Goal: Navigation & Orientation: Find specific page/section

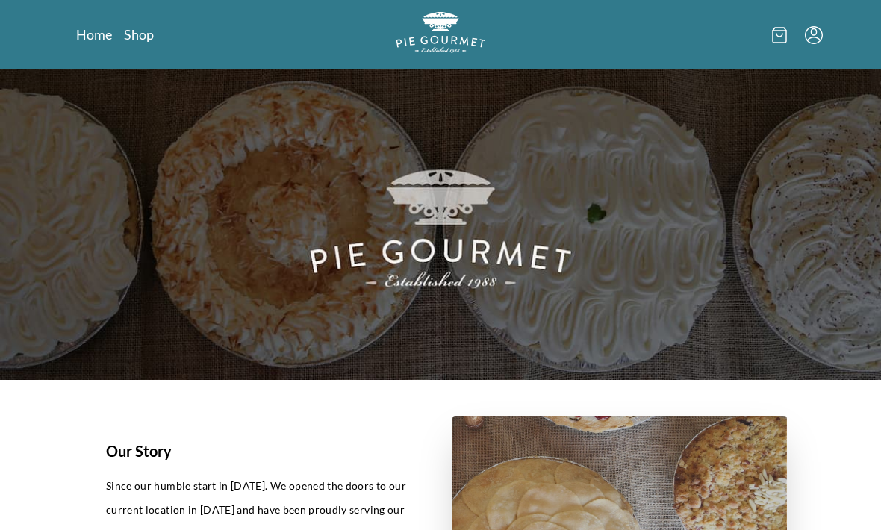
click at [131, 41] on link "Shop" at bounding box center [139, 34] width 30 height 18
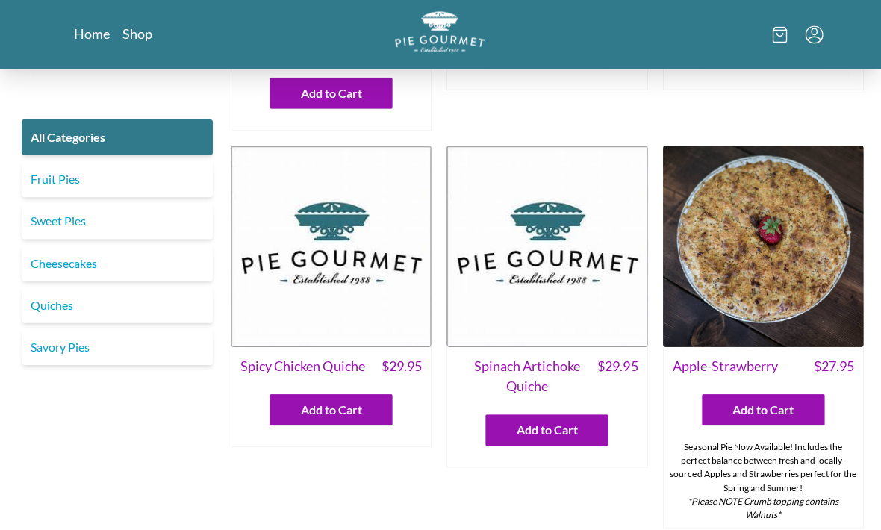
scroll to position [277, 0]
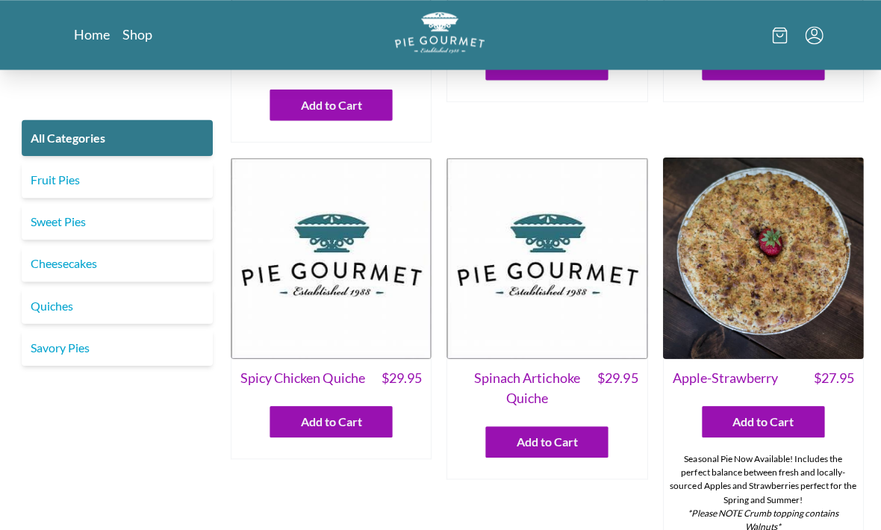
click at [89, 43] on link "Home" at bounding box center [94, 34] width 36 height 18
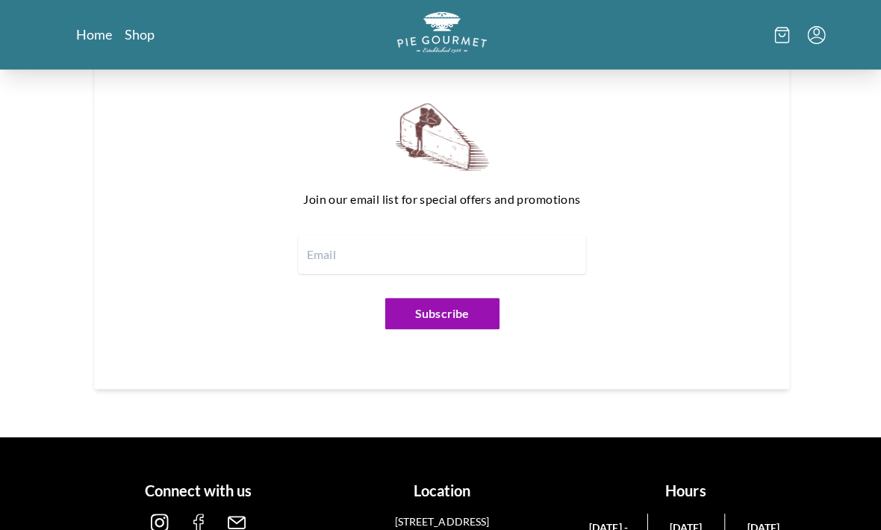
scroll to position [1724, 0]
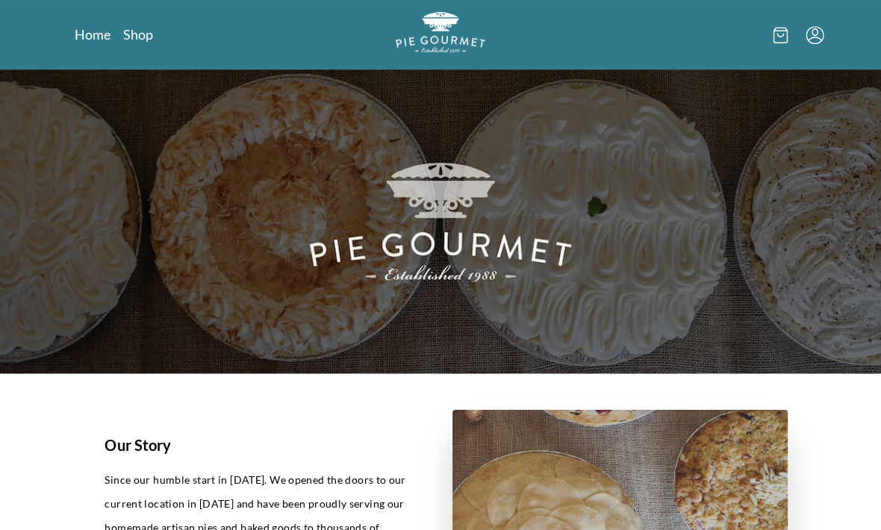
scroll to position [0, 0]
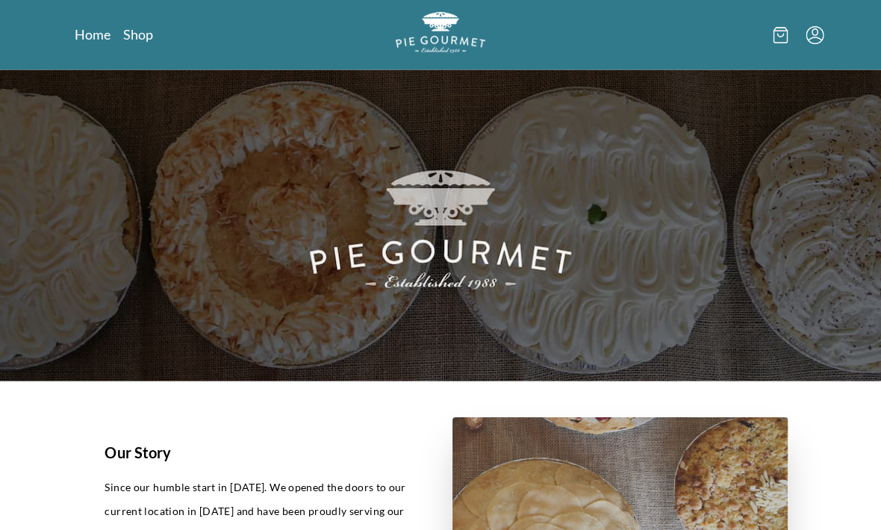
click at [149, 40] on link "Shop" at bounding box center [139, 34] width 30 height 18
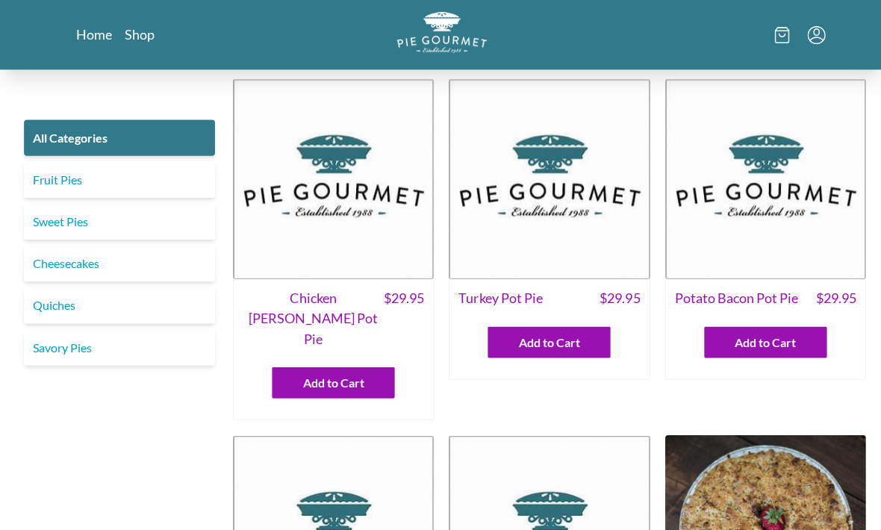
click at [815, 43] on icon "Menu" at bounding box center [814, 35] width 18 height 18
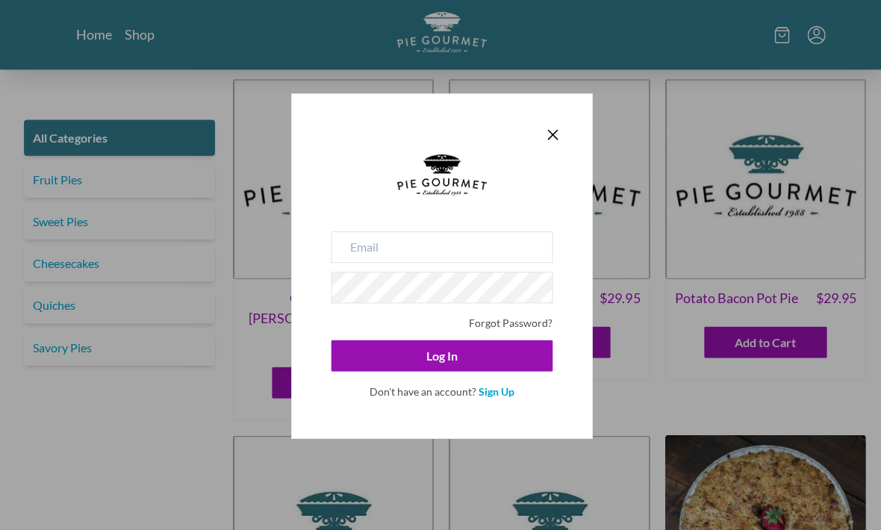
click at [558, 134] on icon "Close panel" at bounding box center [551, 134] width 18 height 18
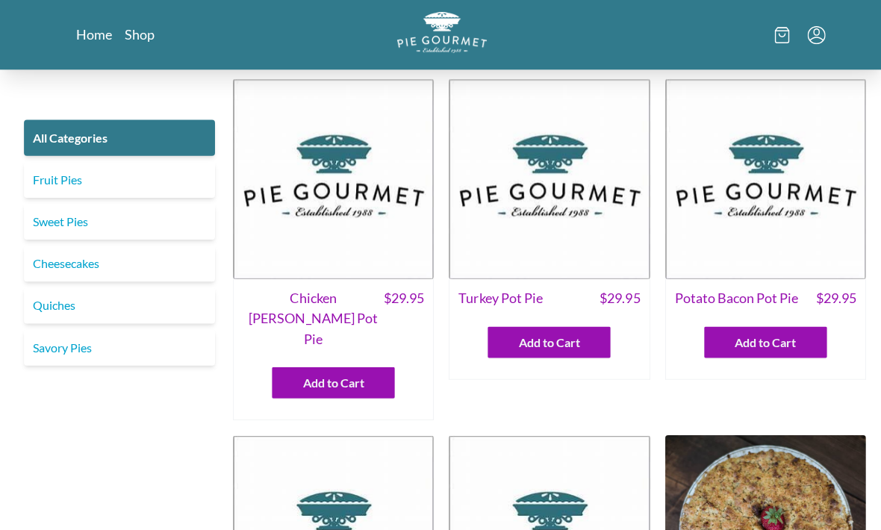
click at [785, 40] on icon at bounding box center [779, 35] width 15 height 16
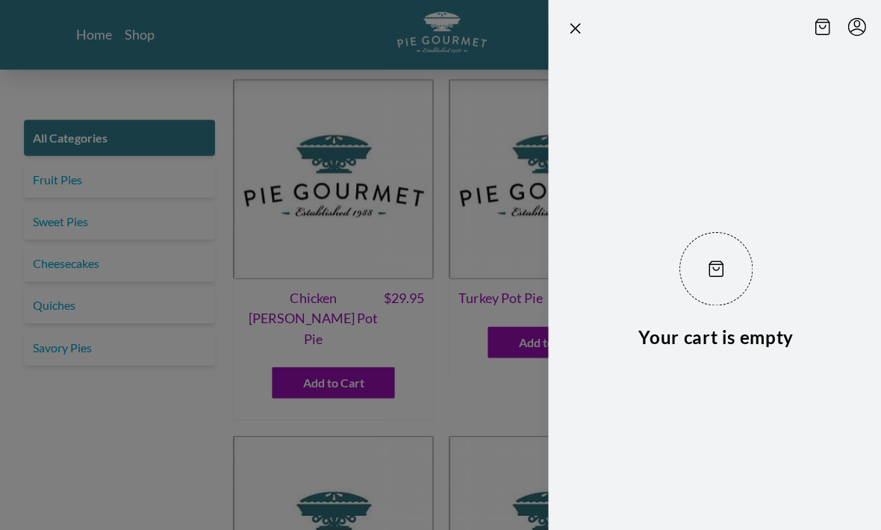
click at [579, 34] on icon "Close panel" at bounding box center [573, 28] width 18 height 18
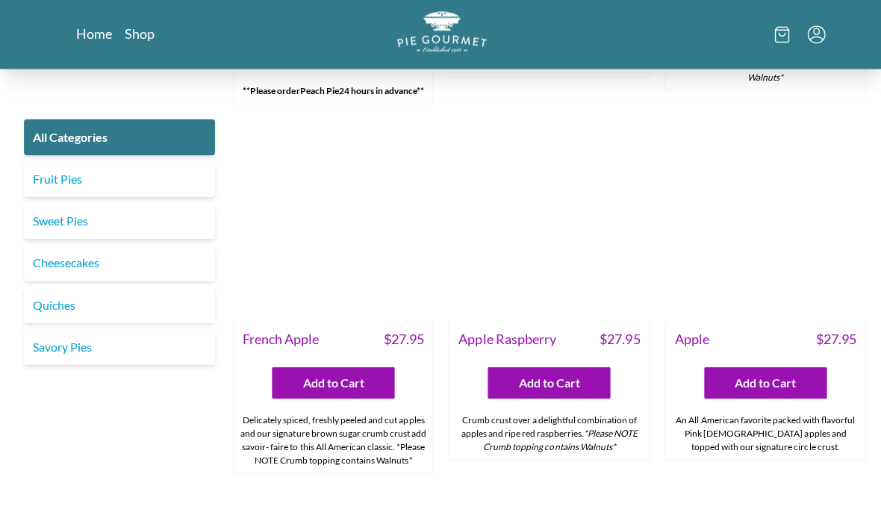
scroll to position [4437, 0]
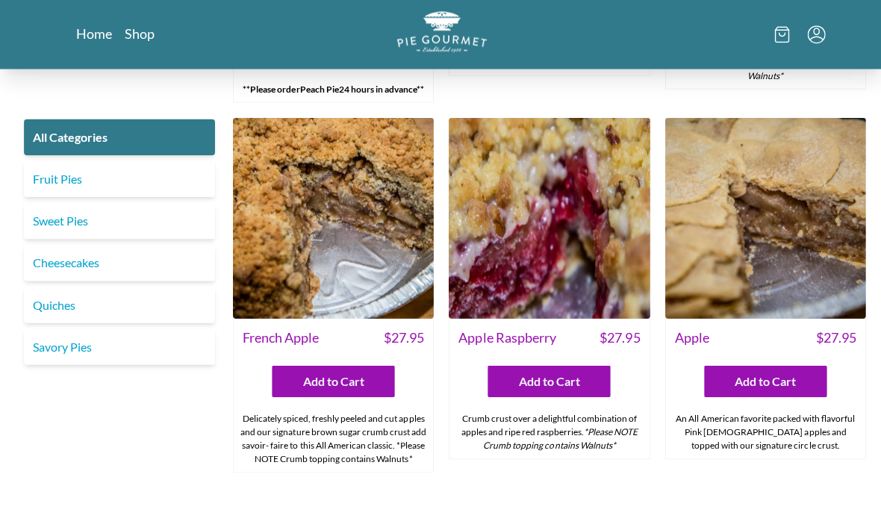
click at [145, 33] on link "Shop" at bounding box center [139, 34] width 30 height 18
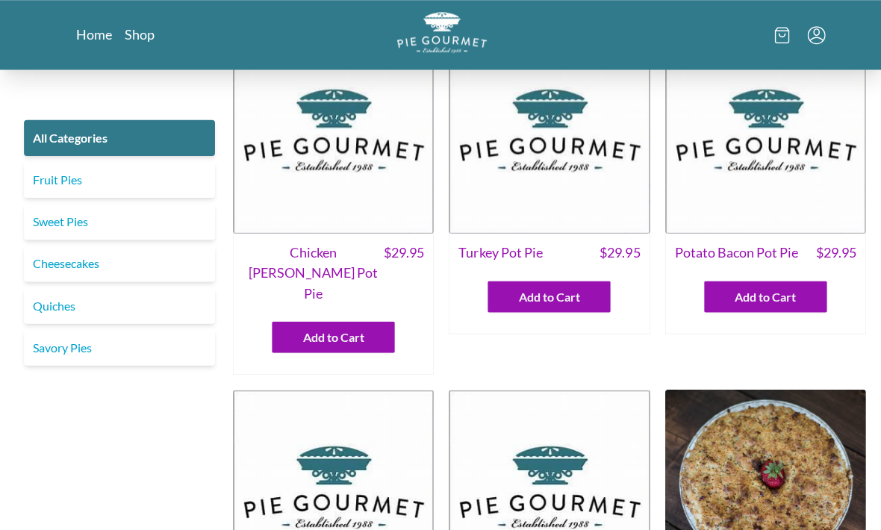
scroll to position [46, 0]
